Goal: Information Seeking & Learning: Learn about a topic

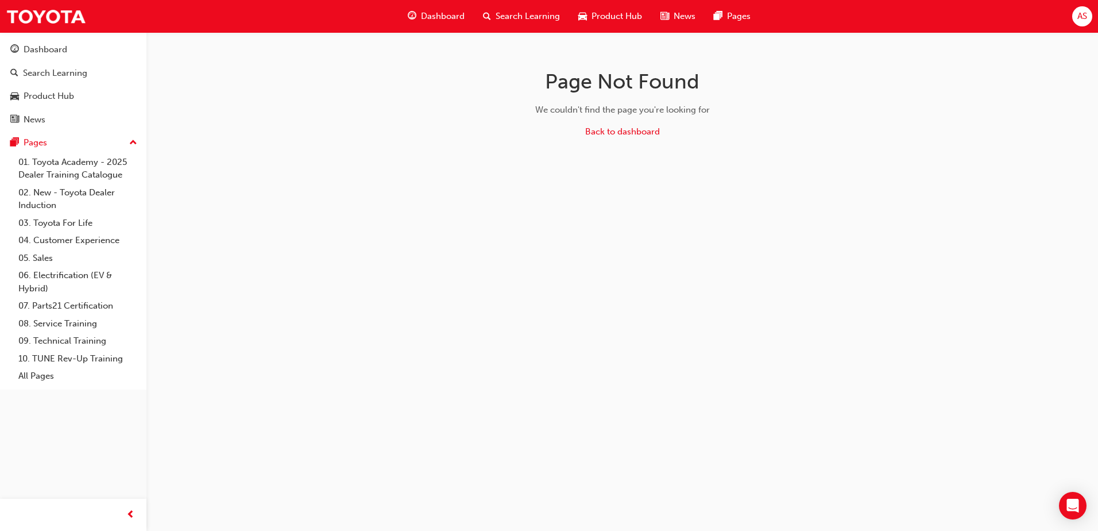
click at [602, 16] on span "Product Hub" at bounding box center [616, 16] width 51 height 13
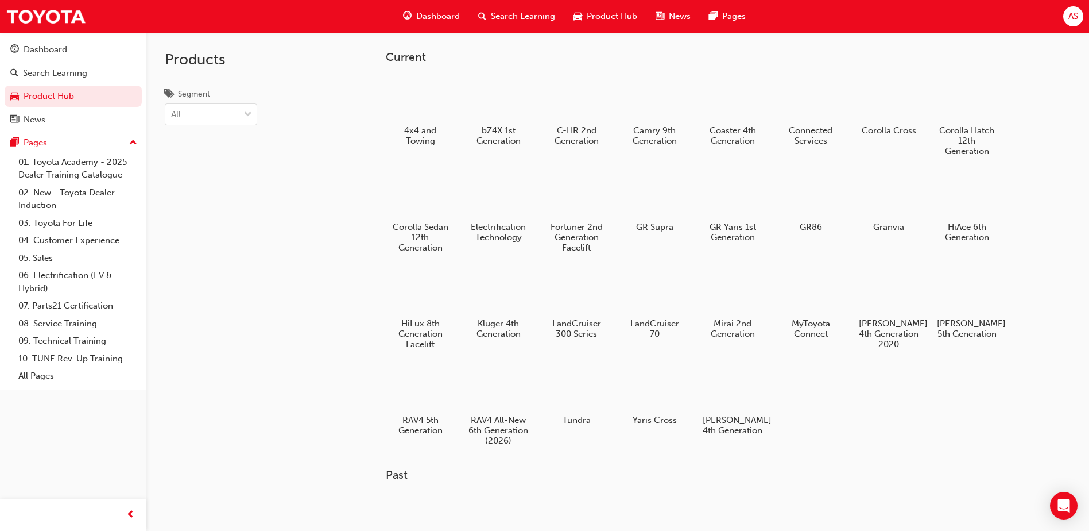
click at [457, 17] on span "Dashboard" at bounding box center [438, 16] width 44 height 13
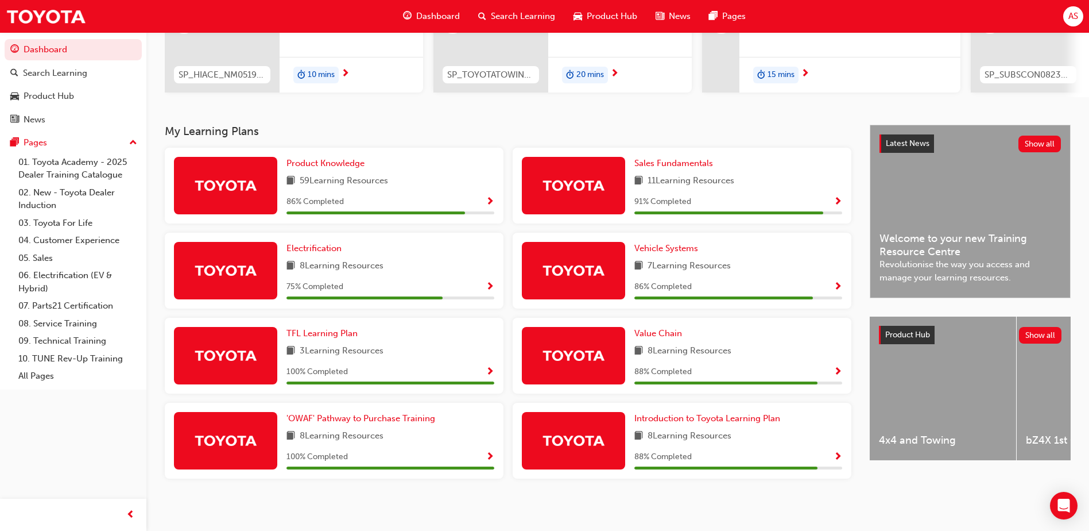
scroll to position [176, 0]
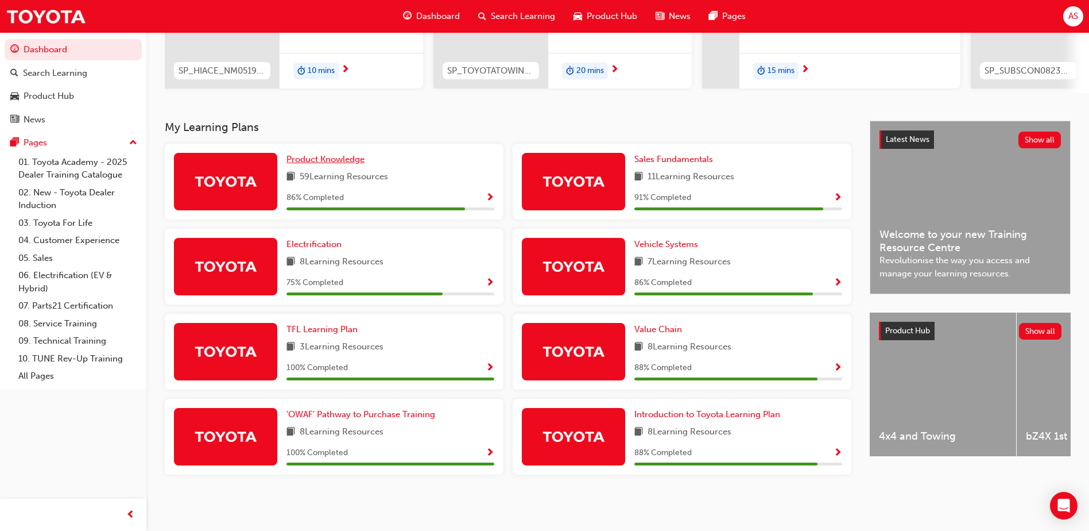
click at [343, 162] on span "Product Knowledge" at bounding box center [326, 159] width 78 height 10
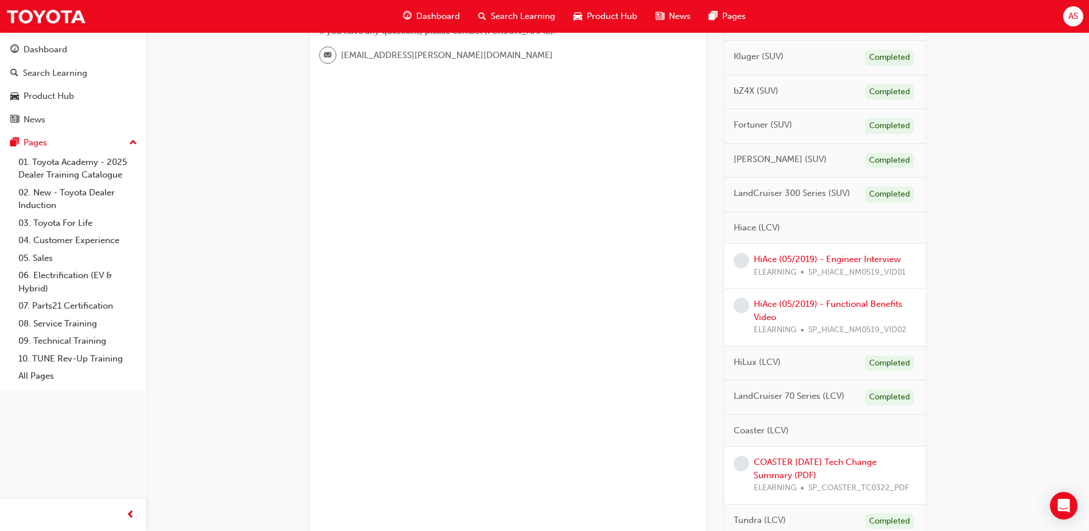
scroll to position [388, 0]
click at [788, 256] on link "HiAce (05/2019) - Engineer Interview" at bounding box center [827, 257] width 147 height 10
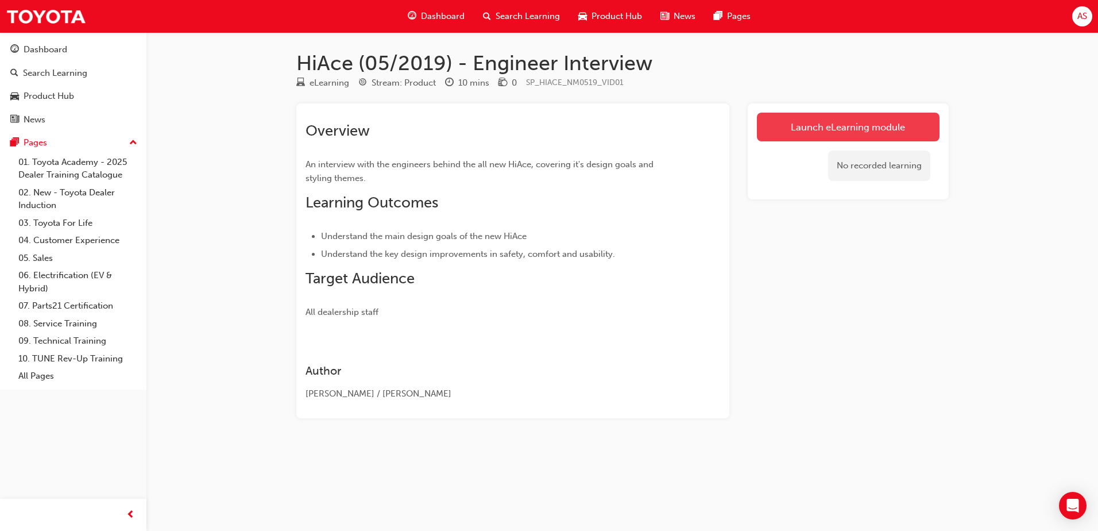
click at [801, 122] on link "Launch eLearning module" at bounding box center [848, 127] width 183 height 29
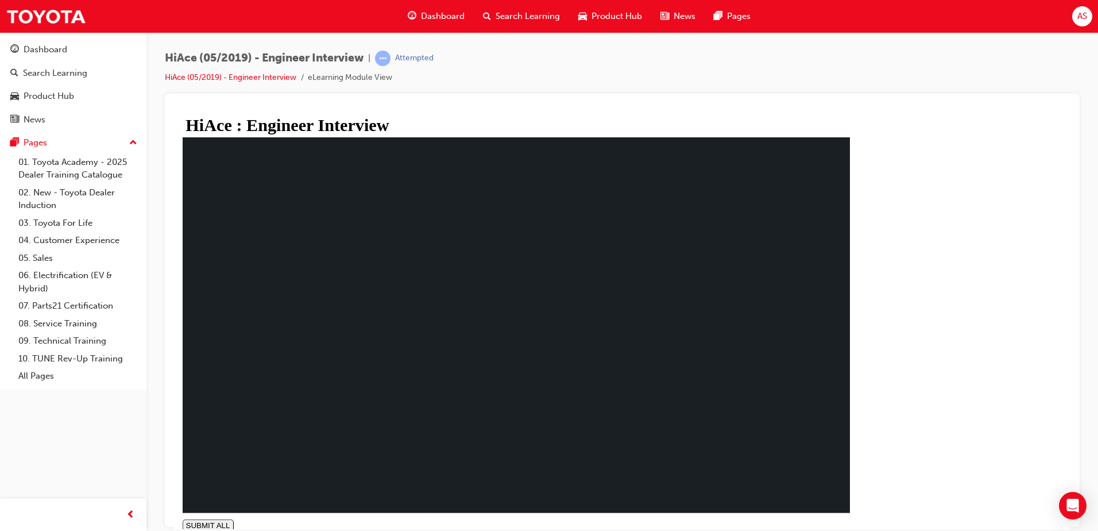
type input "0.01"
drag, startPoint x: 356, startPoint y: 311, endPoint x: 363, endPoint y: 327, distance: 17.2
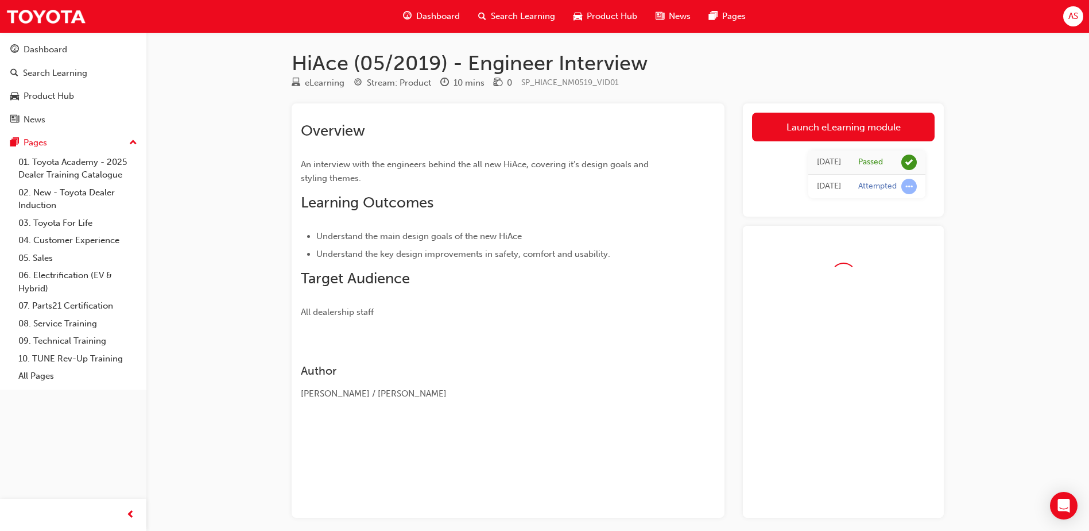
click at [1012, 259] on div "HiAce (05/2019) - Engineer Interview eLearning Stream: Product 10 mins 0 SP_HIA…" at bounding box center [544, 291] width 1089 height 583
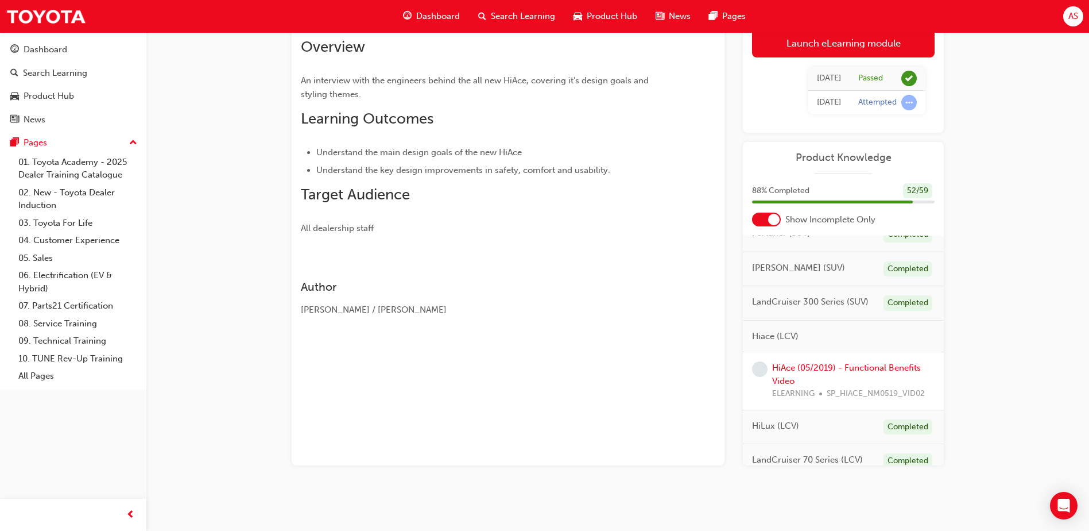
scroll to position [345, 0]
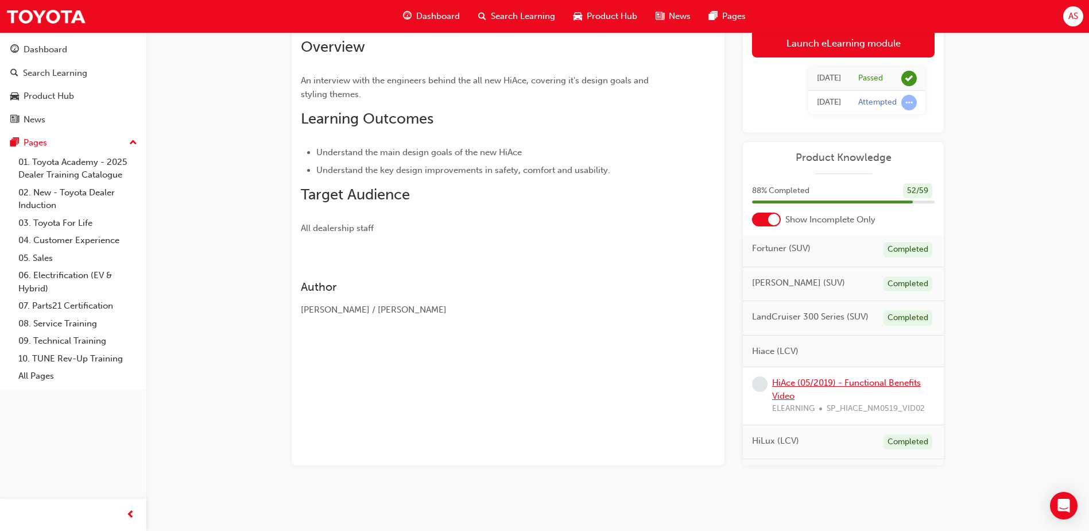
click at [845, 393] on link "HiAce (05/2019) - Functional Benefits Video" at bounding box center [846, 389] width 149 height 24
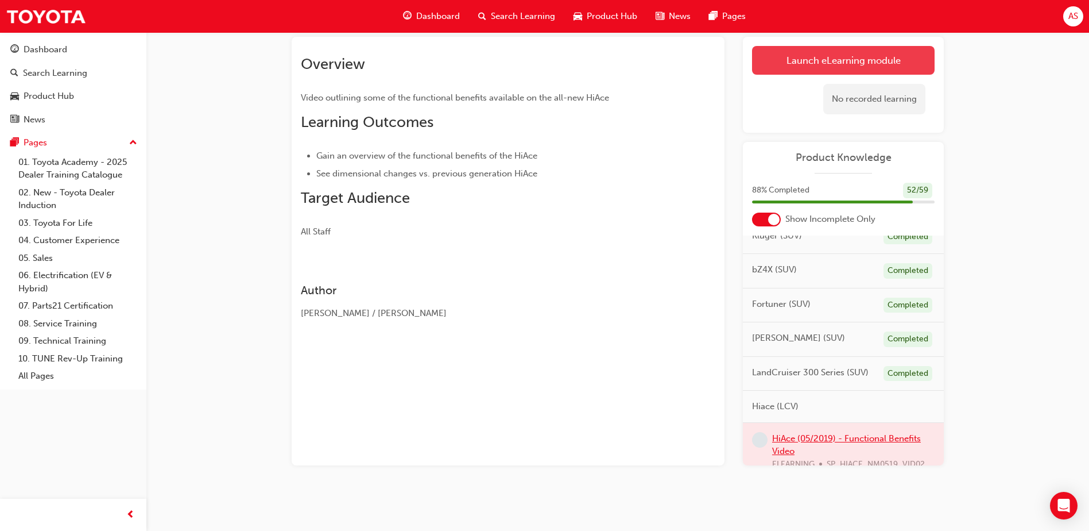
scroll to position [287, 0]
click at [843, 63] on link "Launch eLearning module" at bounding box center [843, 60] width 183 height 29
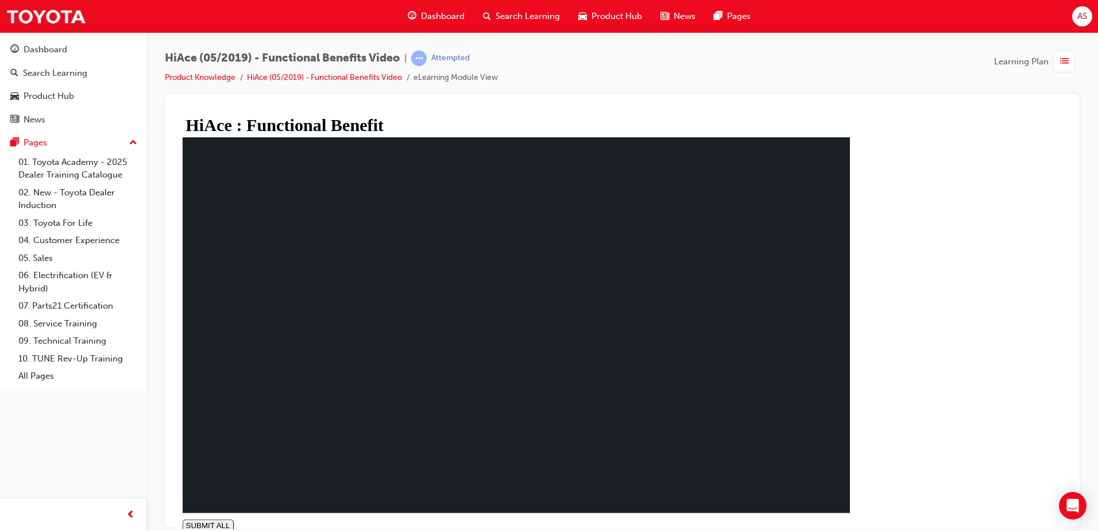
click at [193, 530] on icon at bounding box center [190, 536] width 6 height 6
type input "0.018"
type input "0.7"
type input "0.019"
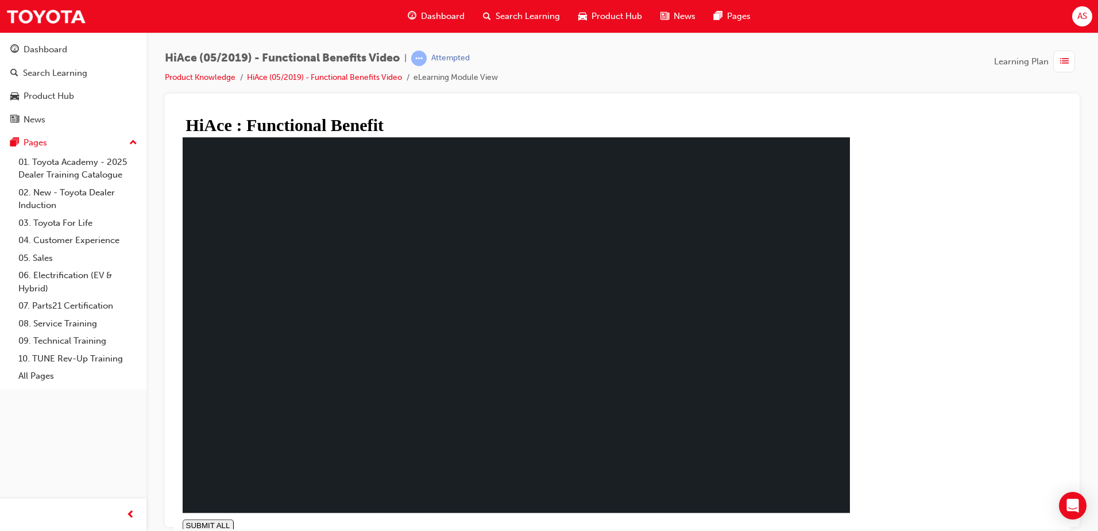
type input "0.6"
type input "0.019"
type input "0.5"
type input "0.02"
type input "0.4"
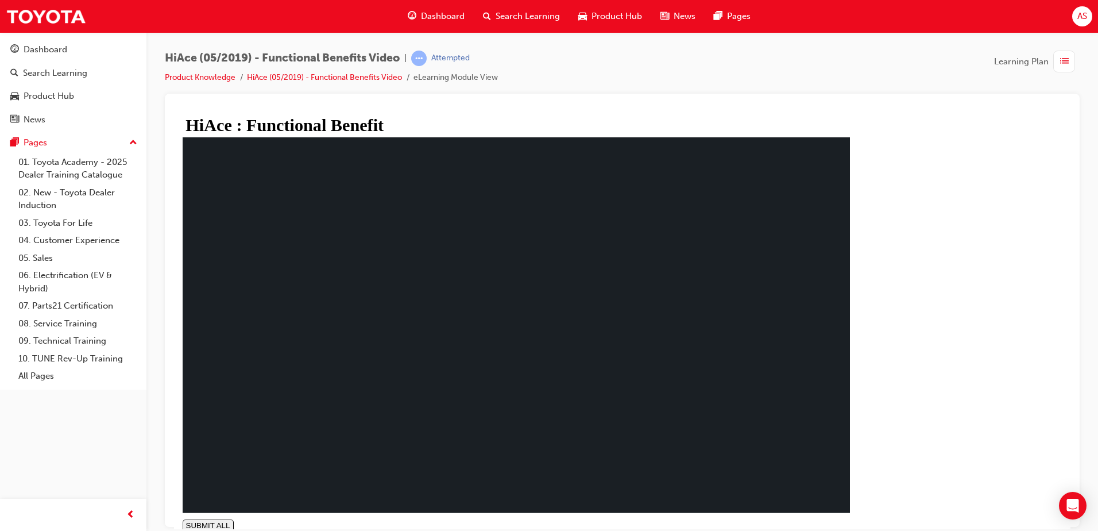
type input "0.02"
type input "0.3"
type input "0.021"
type input "0.2"
drag, startPoint x: 296, startPoint y: 490, endPoint x: 296, endPoint y: 501, distance: 10.3
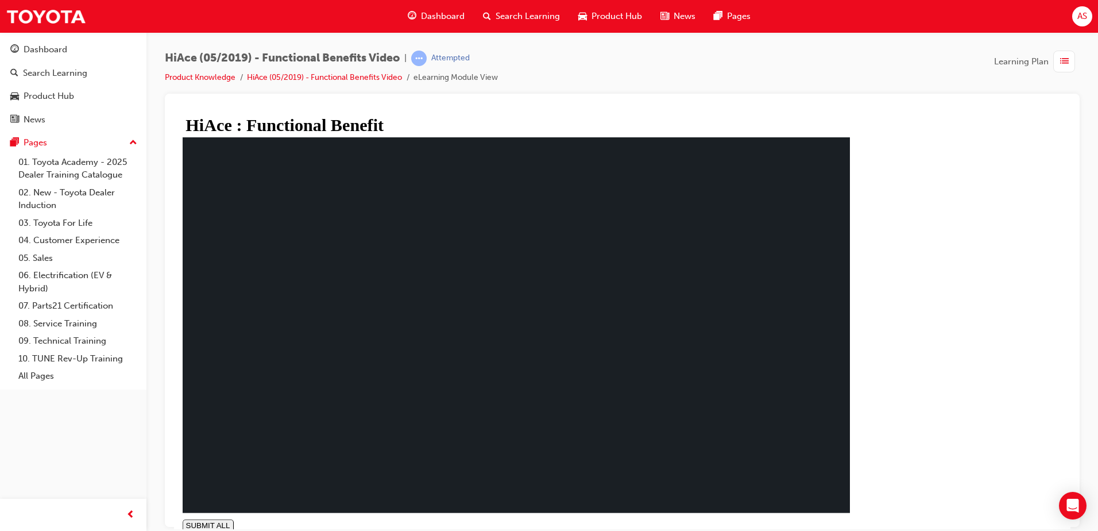
type input "0.033"
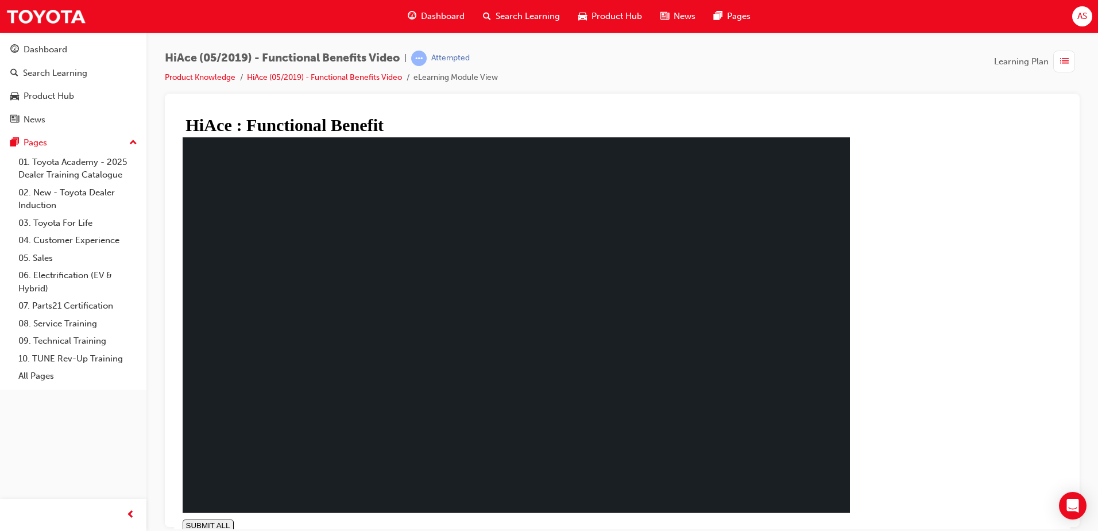
drag, startPoint x: 817, startPoint y: 469, endPoint x: 704, endPoint y: 435, distance: 118.3
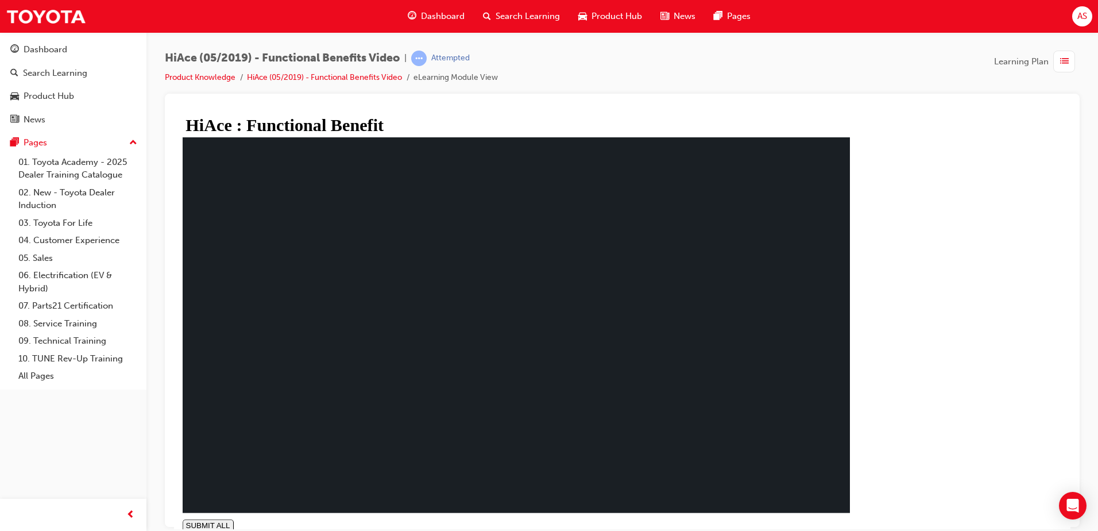
drag, startPoint x: 368, startPoint y: 252, endPoint x: 373, endPoint y: 295, distance: 43.4
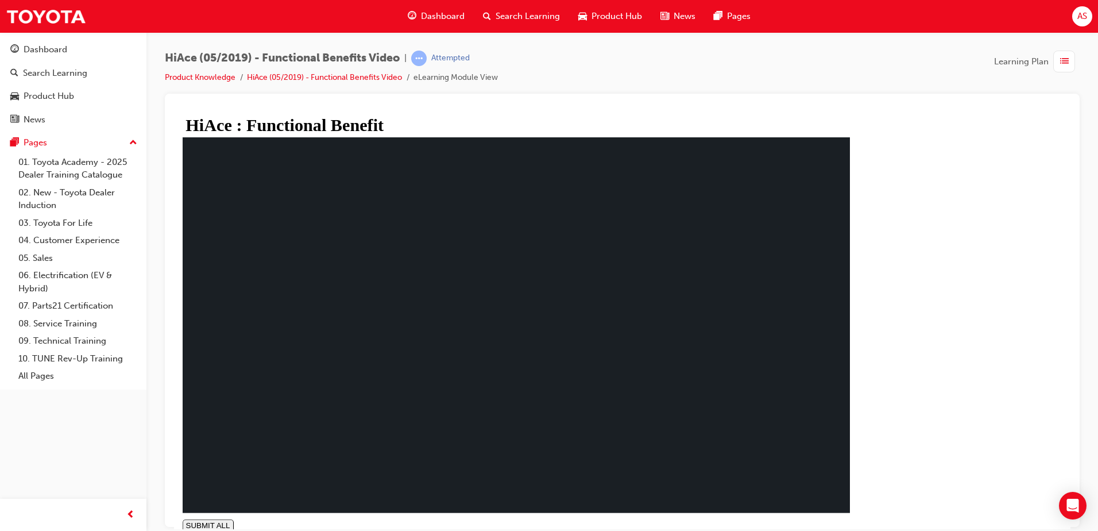
click at [455, 15] on span "Dashboard" at bounding box center [443, 16] width 44 height 13
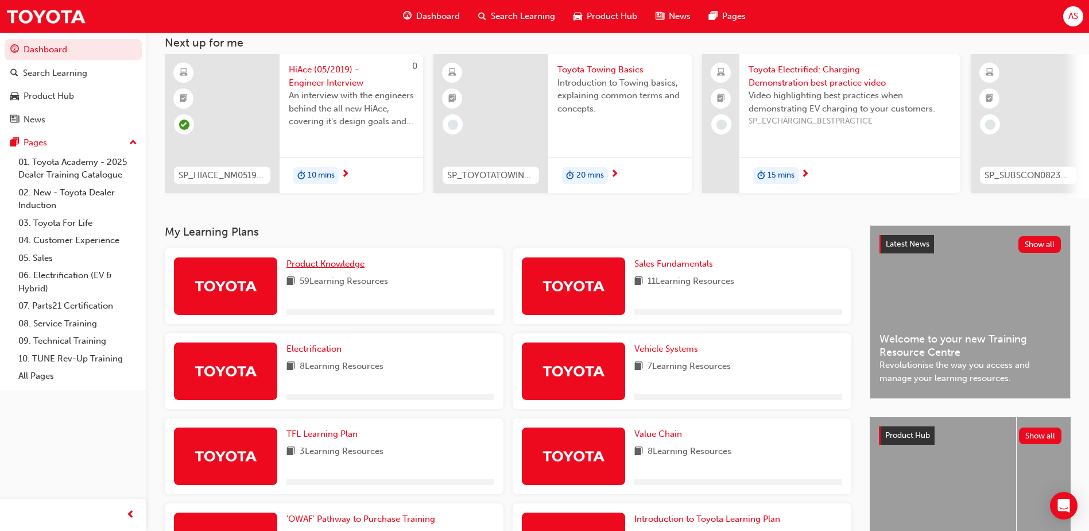
scroll to position [72, 0]
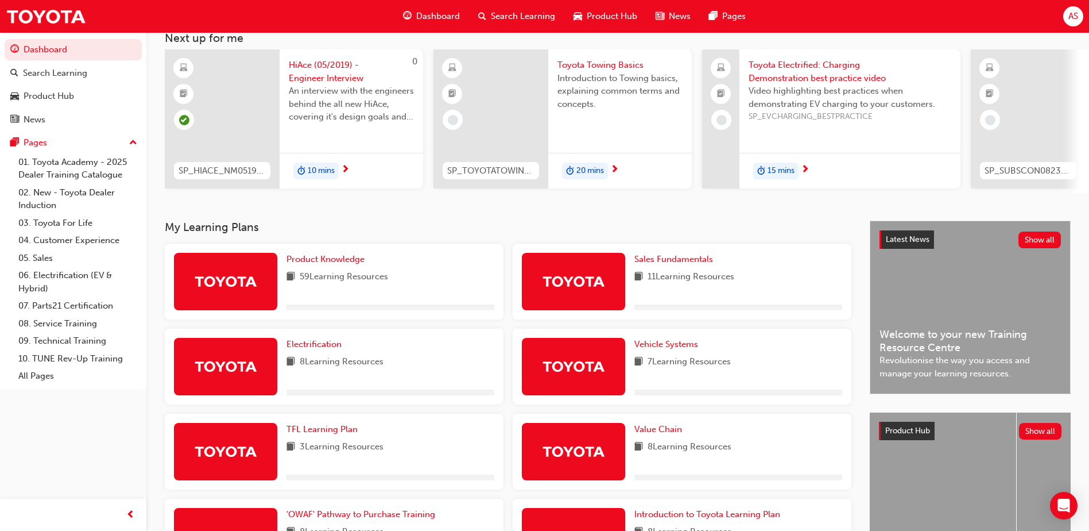
click at [226, 278] on img at bounding box center [225, 281] width 63 height 20
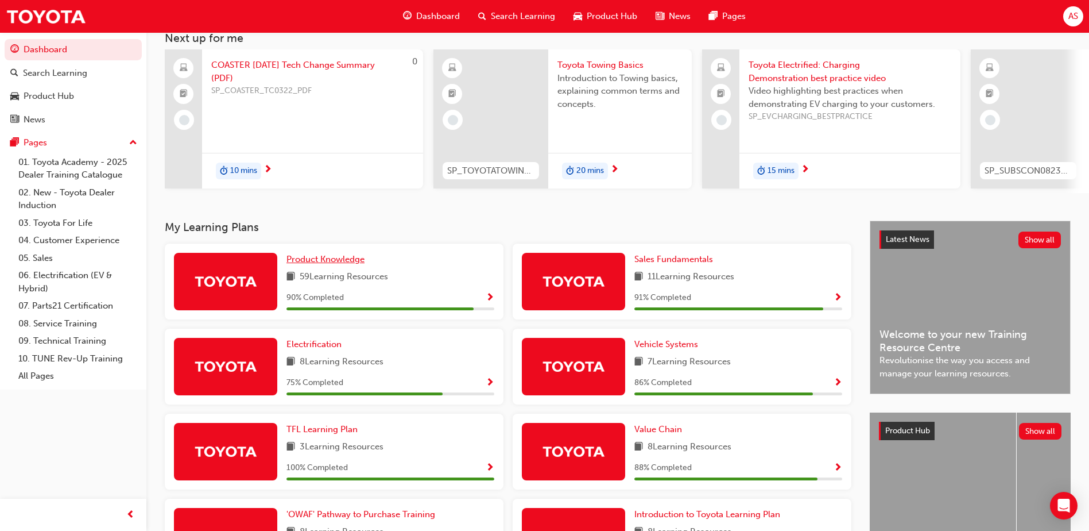
click at [296, 264] on span "Product Knowledge" at bounding box center [326, 259] width 78 height 10
